Goal: Transaction & Acquisition: Book appointment/travel/reservation

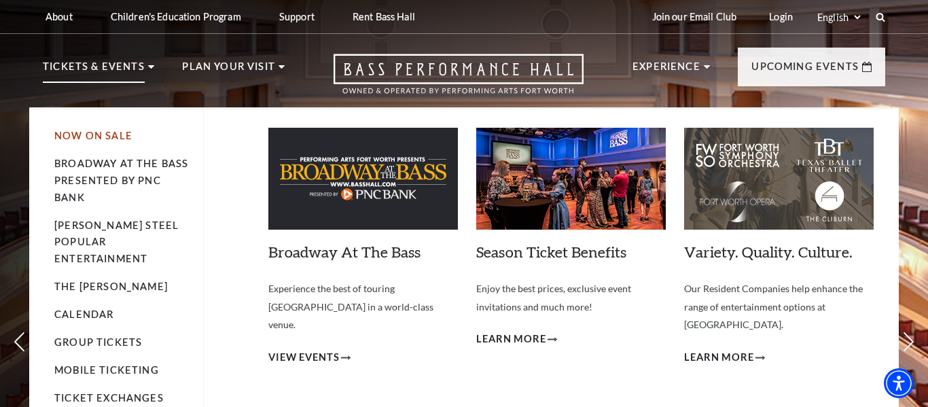
click at [83, 133] on link "Now On Sale" at bounding box center [93, 136] width 78 height 12
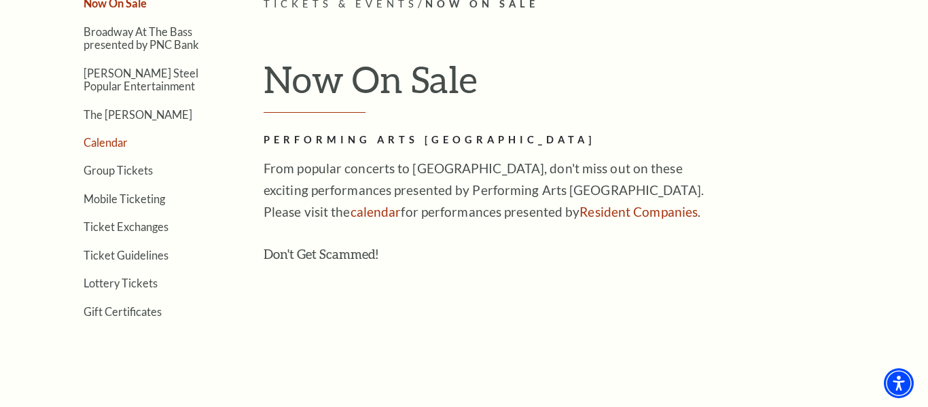
click at [116, 143] on link "Calendar" at bounding box center [106, 142] width 44 height 13
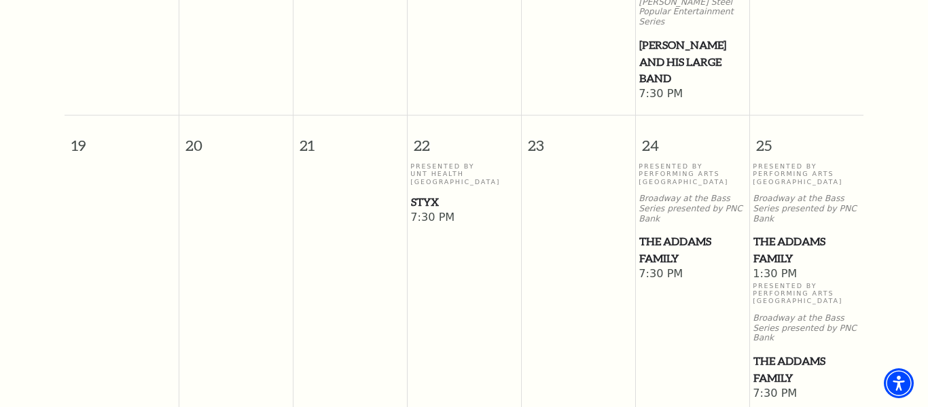
scroll to position [790, 0]
click at [653, 232] on span "The Addams Family" at bounding box center [692, 248] width 106 height 33
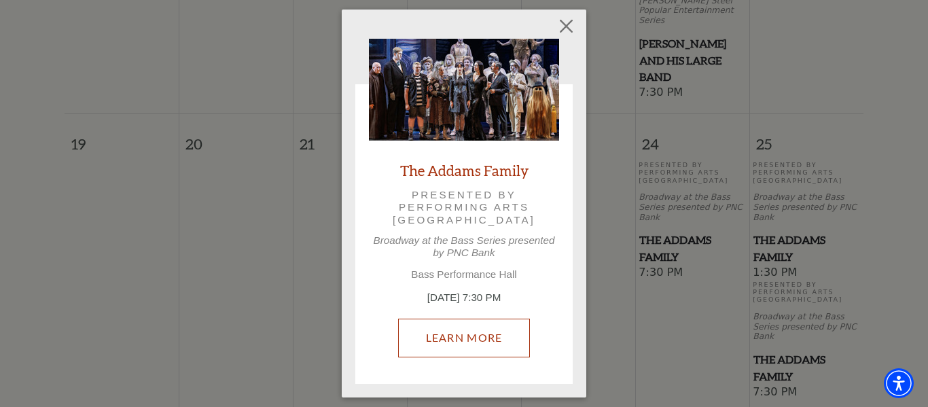
click at [453, 340] on link "Learn More" at bounding box center [464, 338] width 132 height 38
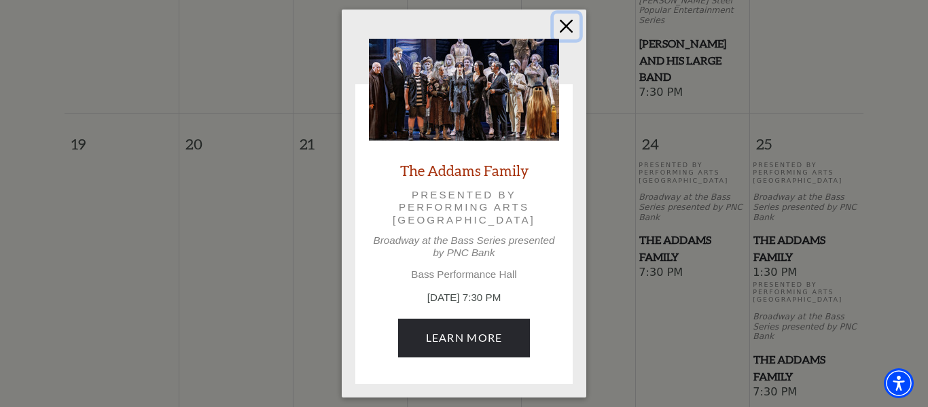
click at [563, 25] on button "Close" at bounding box center [567, 27] width 26 height 26
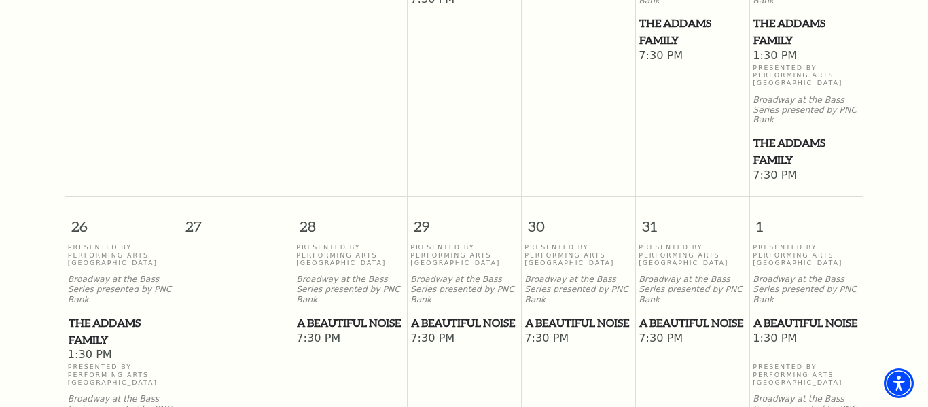
scroll to position [1011, 0]
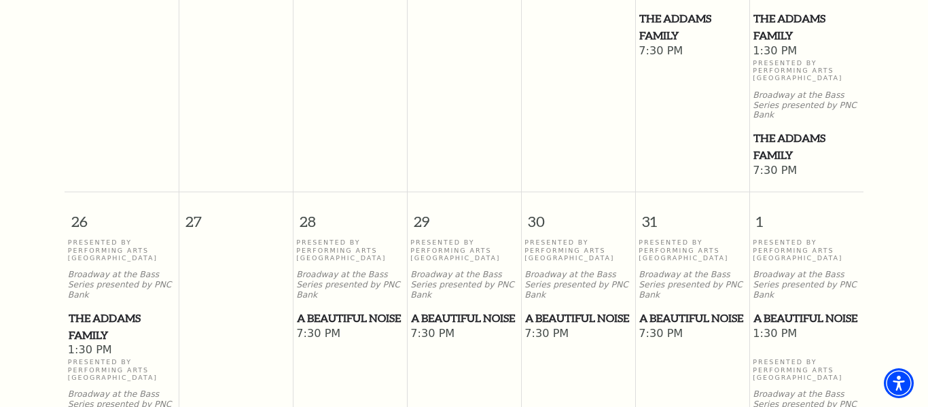
click at [443, 310] on span "A Beautiful Noise" at bounding box center [464, 318] width 106 height 17
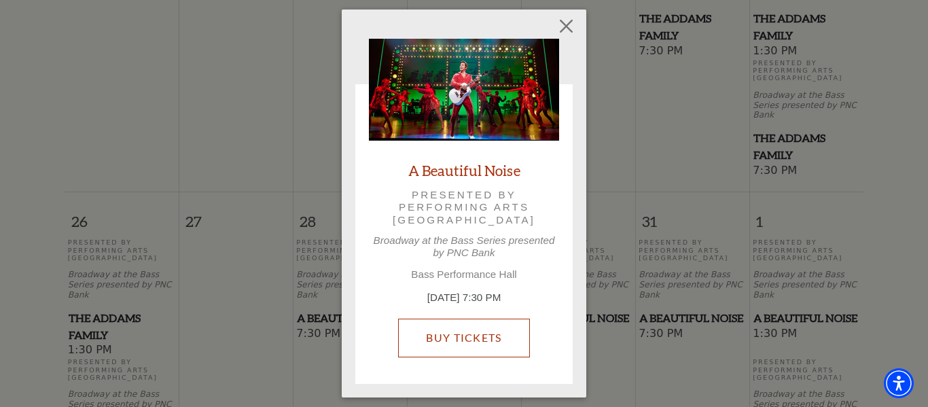
click at [459, 341] on link "Buy Tickets" at bounding box center [463, 338] width 131 height 38
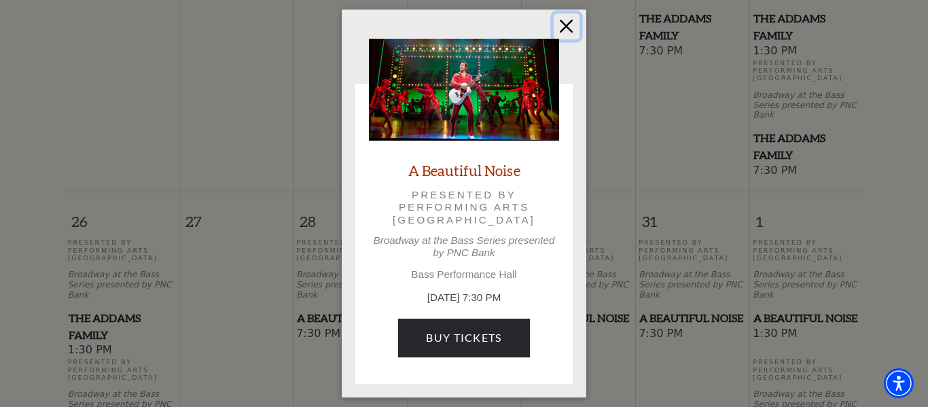
click at [566, 26] on button "Close" at bounding box center [567, 27] width 26 height 26
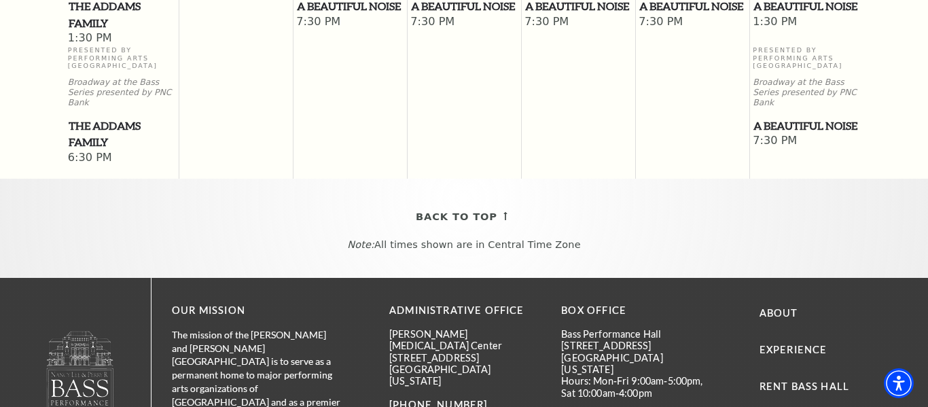
scroll to position [0, 0]
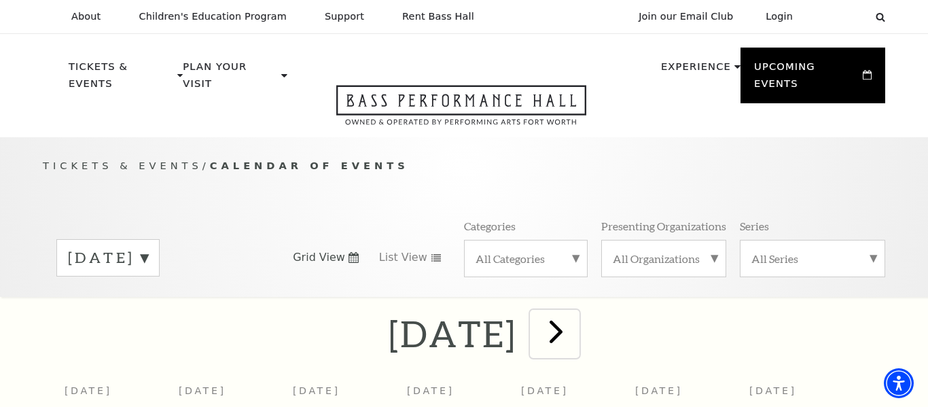
click at [575, 315] on span "next" at bounding box center [556, 331] width 39 height 39
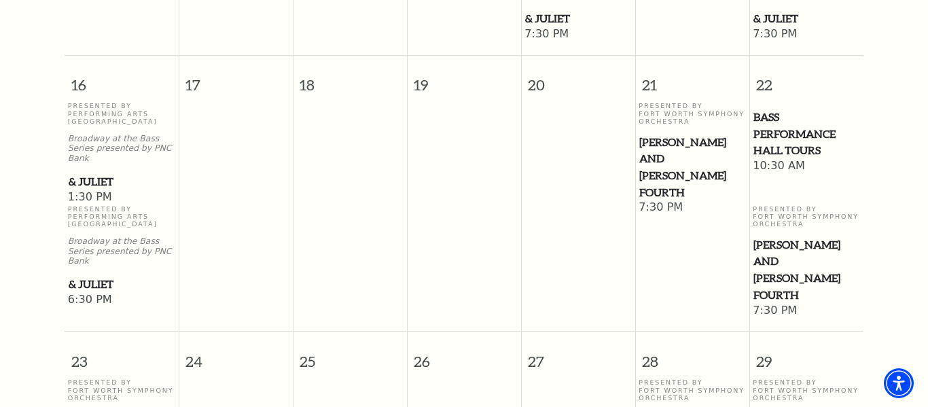
scroll to position [1174, 0]
click at [772, 107] on span "Bass Performance Hall Tours" at bounding box center [806, 132] width 106 height 50
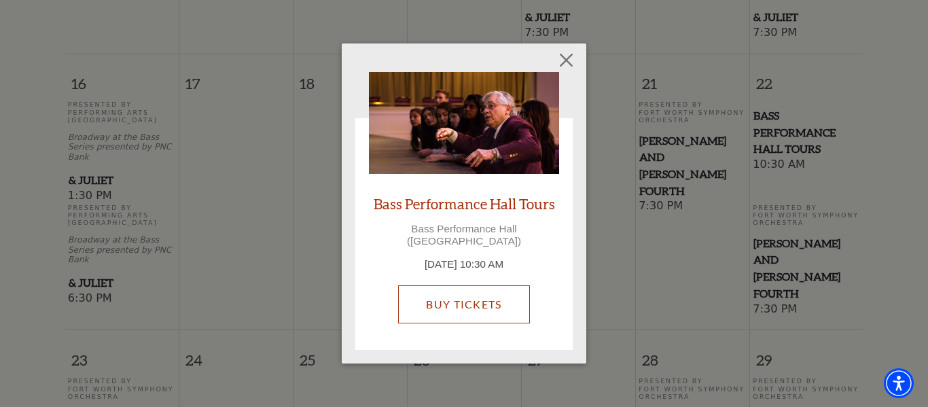
click at [476, 291] on link "Buy Tickets" at bounding box center [463, 304] width 131 height 38
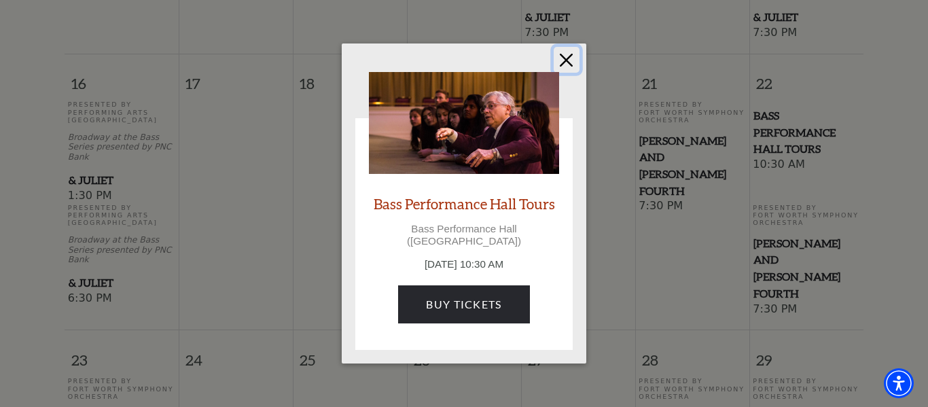
click at [568, 67] on button "Close" at bounding box center [567, 60] width 26 height 26
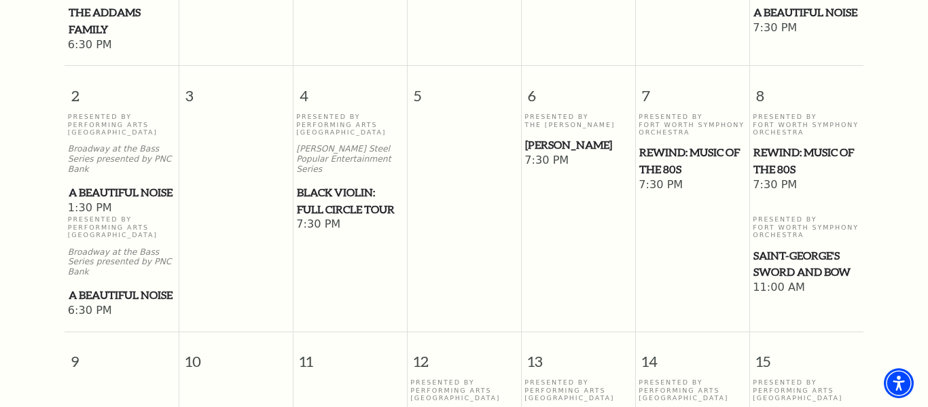
scroll to position [0, 0]
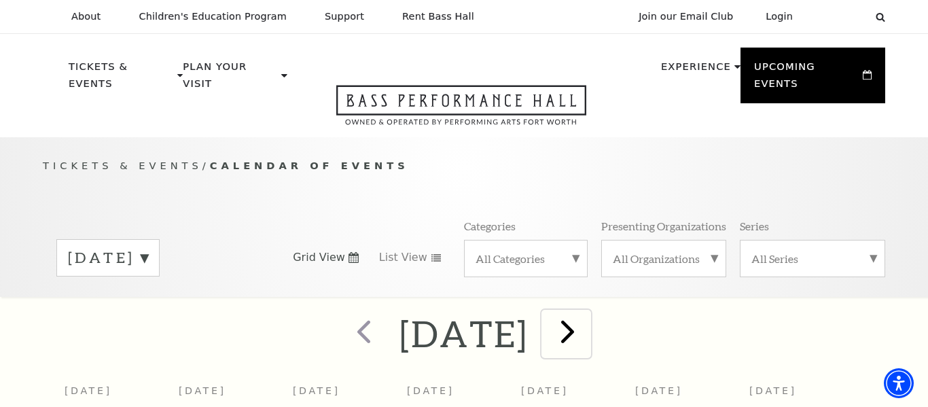
click at [587, 318] on span "next" at bounding box center [567, 331] width 39 height 39
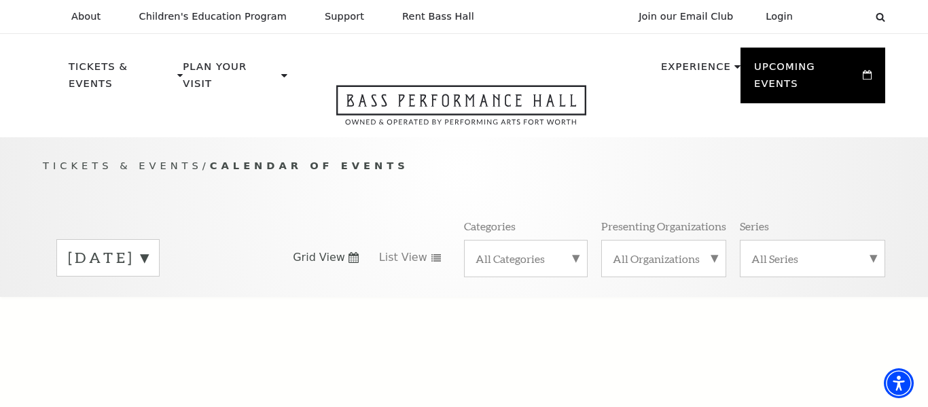
click at [333, 250] on span "Grid View" at bounding box center [319, 257] width 52 height 15
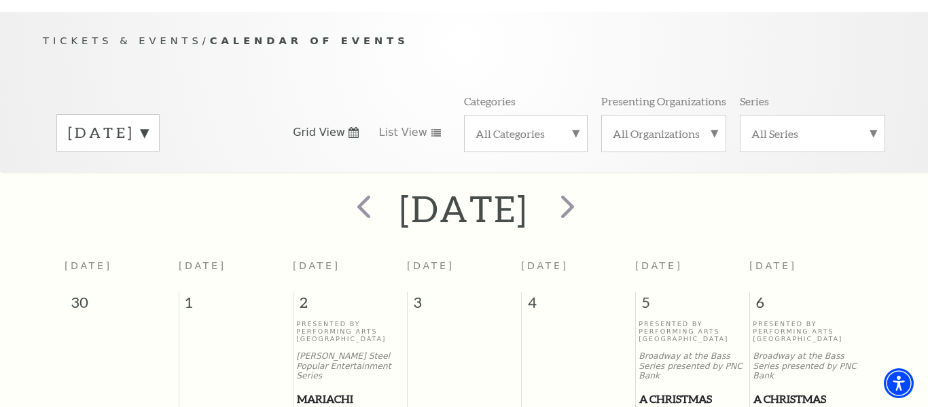
scroll to position [124, 0]
click at [587, 193] on span "next" at bounding box center [567, 206] width 39 height 39
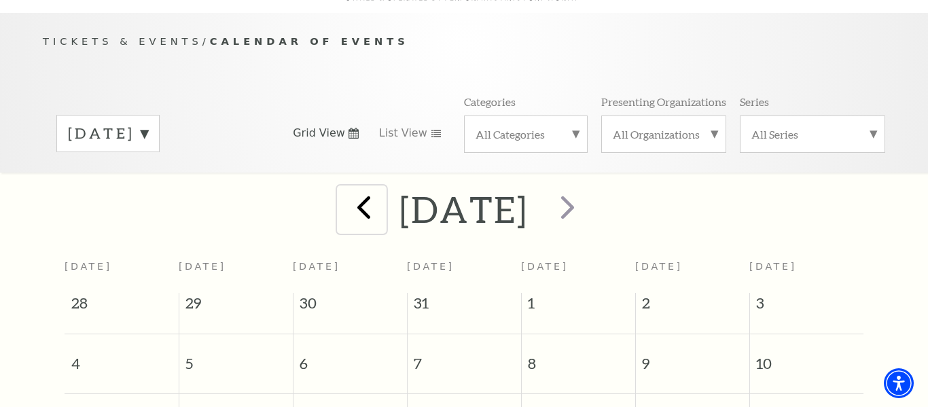
click at [344, 189] on span "prev" at bounding box center [363, 206] width 39 height 39
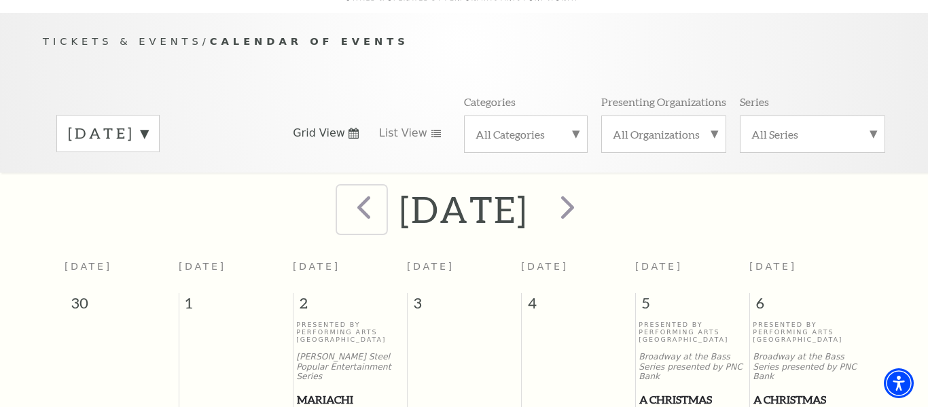
scroll to position [120, 0]
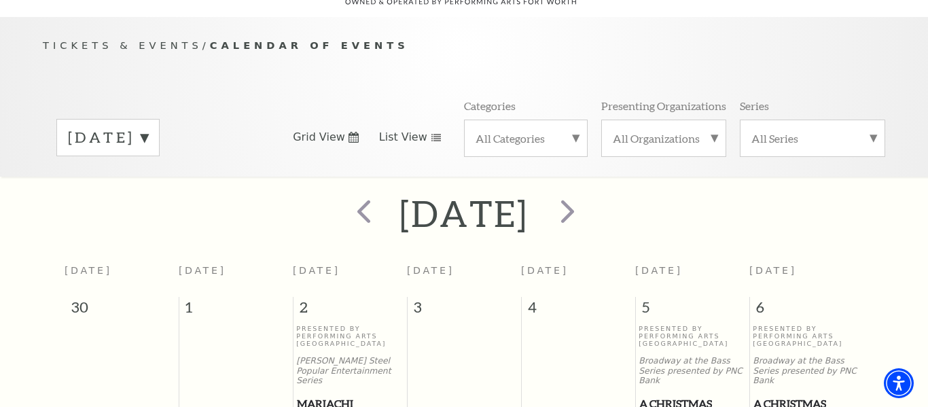
click at [404, 130] on span "List View" at bounding box center [403, 137] width 48 height 15
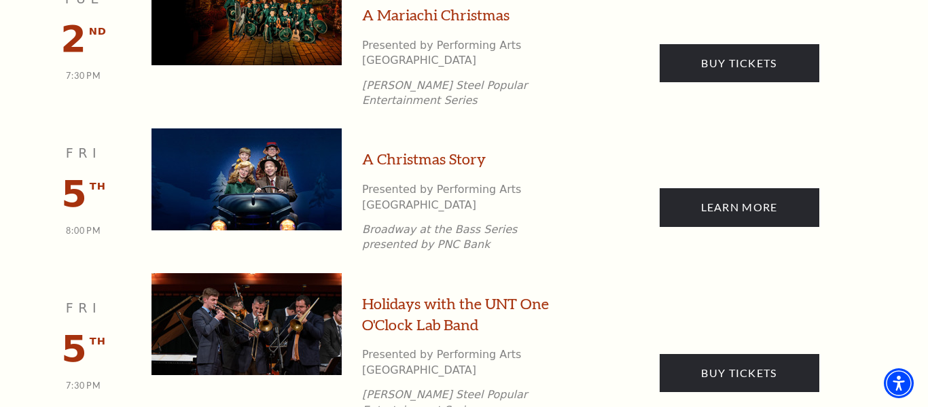
scroll to position [0, 0]
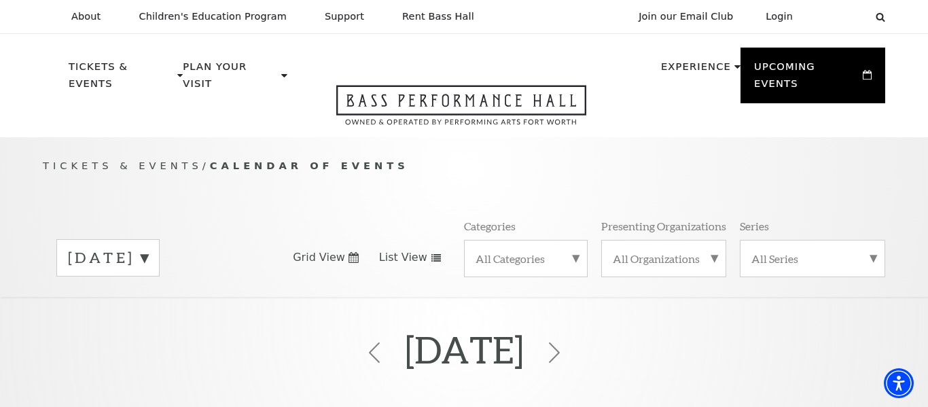
click at [340, 250] on span "Grid View" at bounding box center [319, 257] width 52 height 15
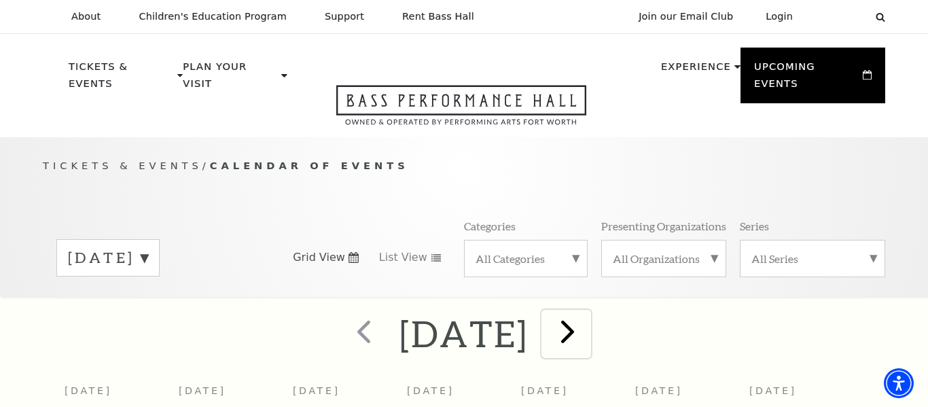
click at [587, 321] on span "next" at bounding box center [567, 331] width 39 height 39
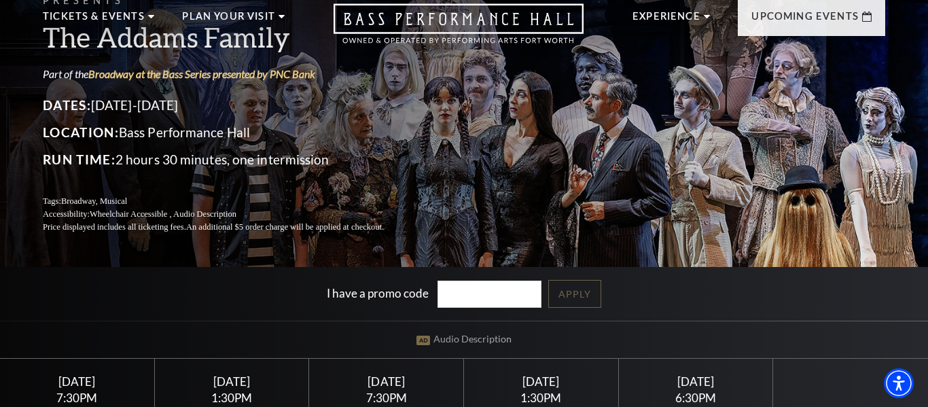
scroll to position [46, 0]
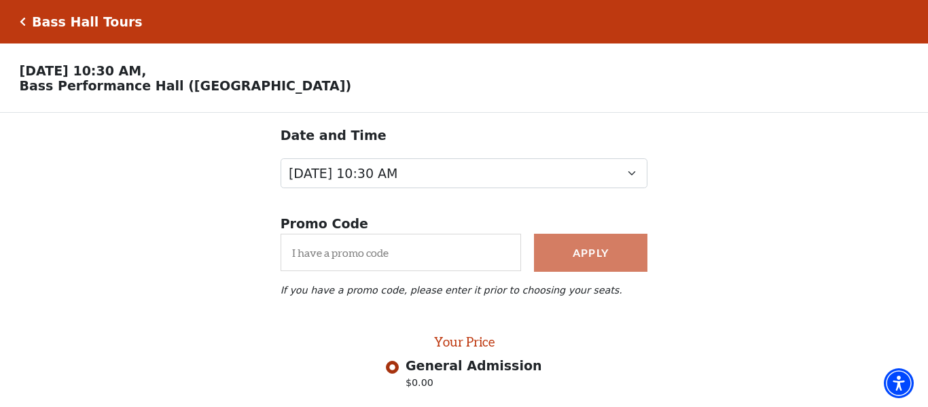
scroll to position [236, 0]
